Goal: Navigation & Orientation: Find specific page/section

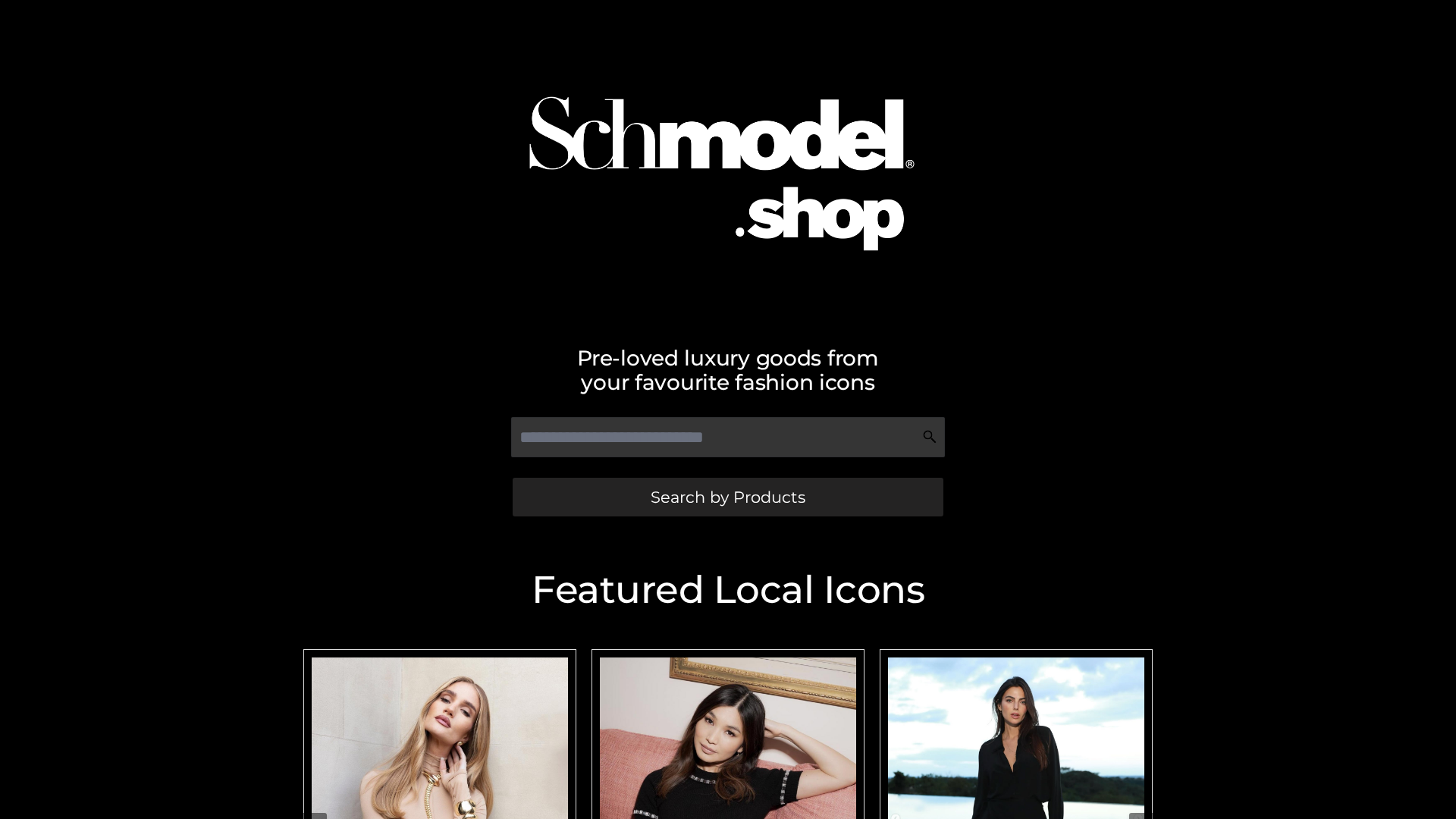
click at [728, 497] on span "Search by Products" at bounding box center [728, 497] width 155 height 16
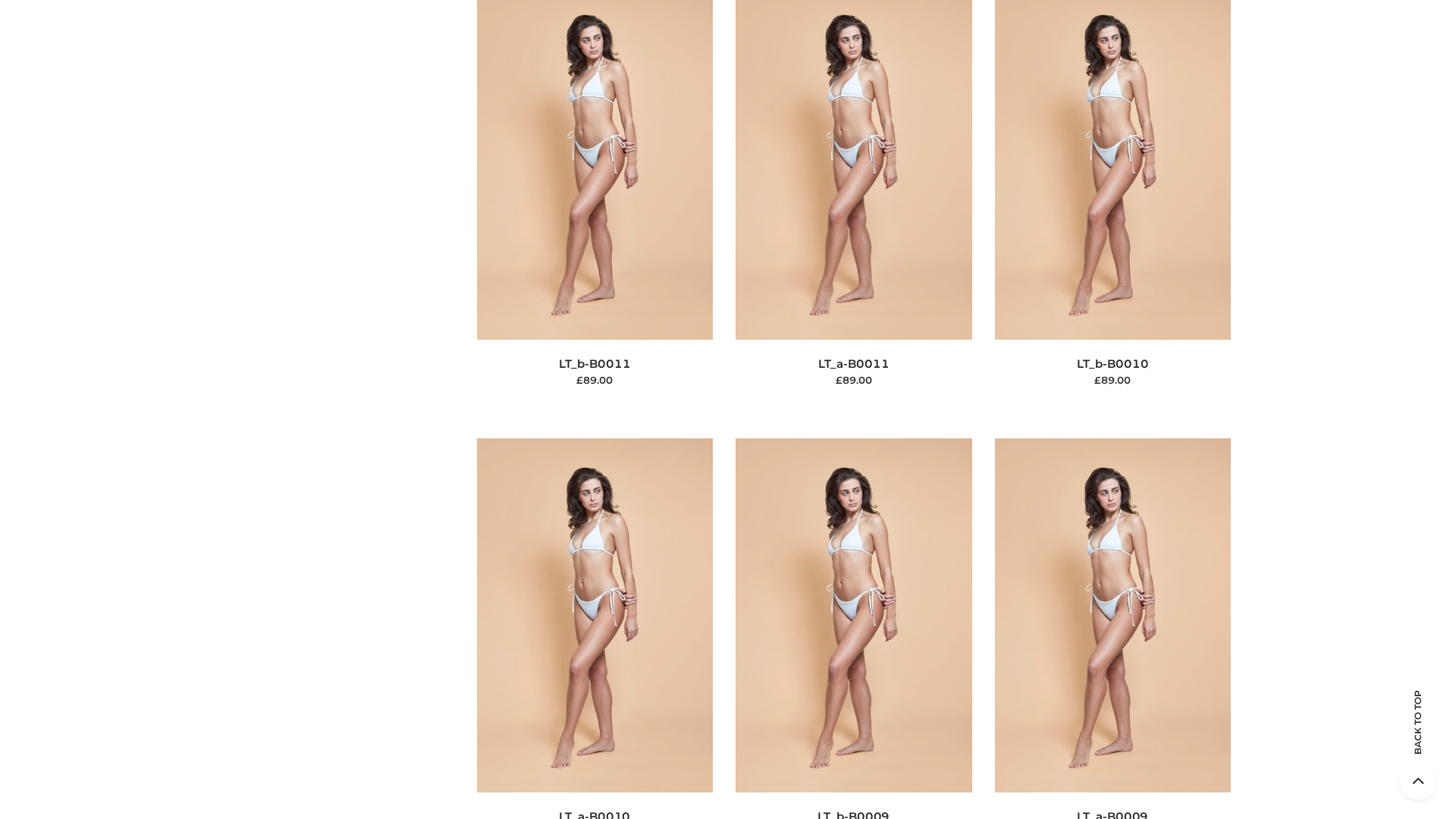
scroll to position [6811, 0]
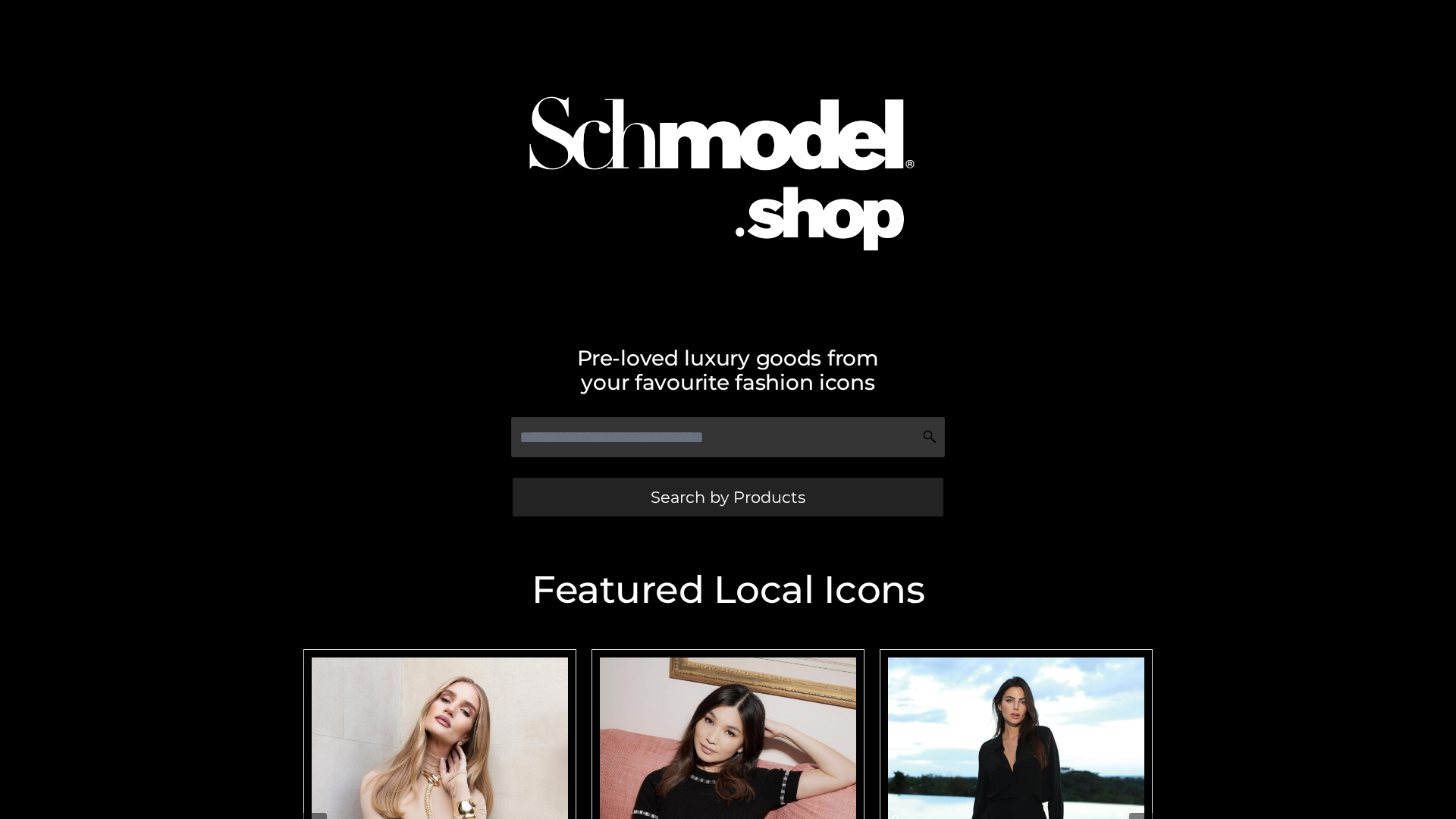
click at [728, 497] on span "Search by Products" at bounding box center [728, 497] width 155 height 16
